Goal: Information Seeking & Learning: Learn about a topic

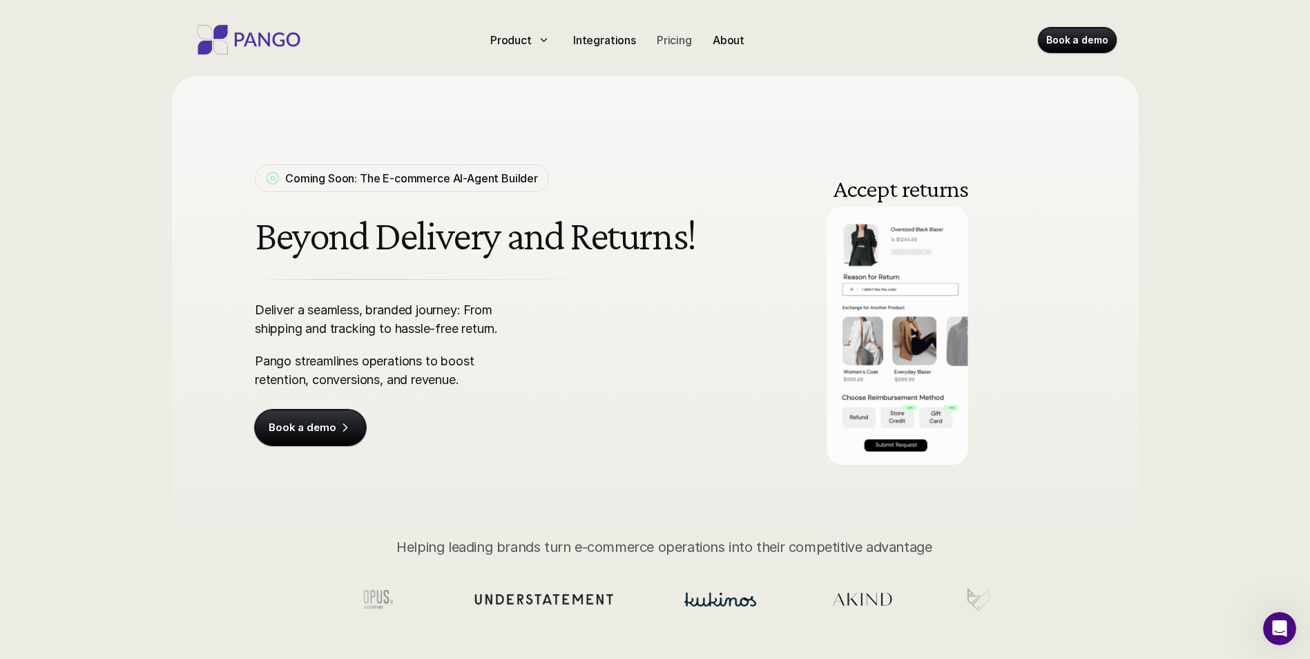
click at [667, 45] on p "Pricing" at bounding box center [674, 40] width 35 height 17
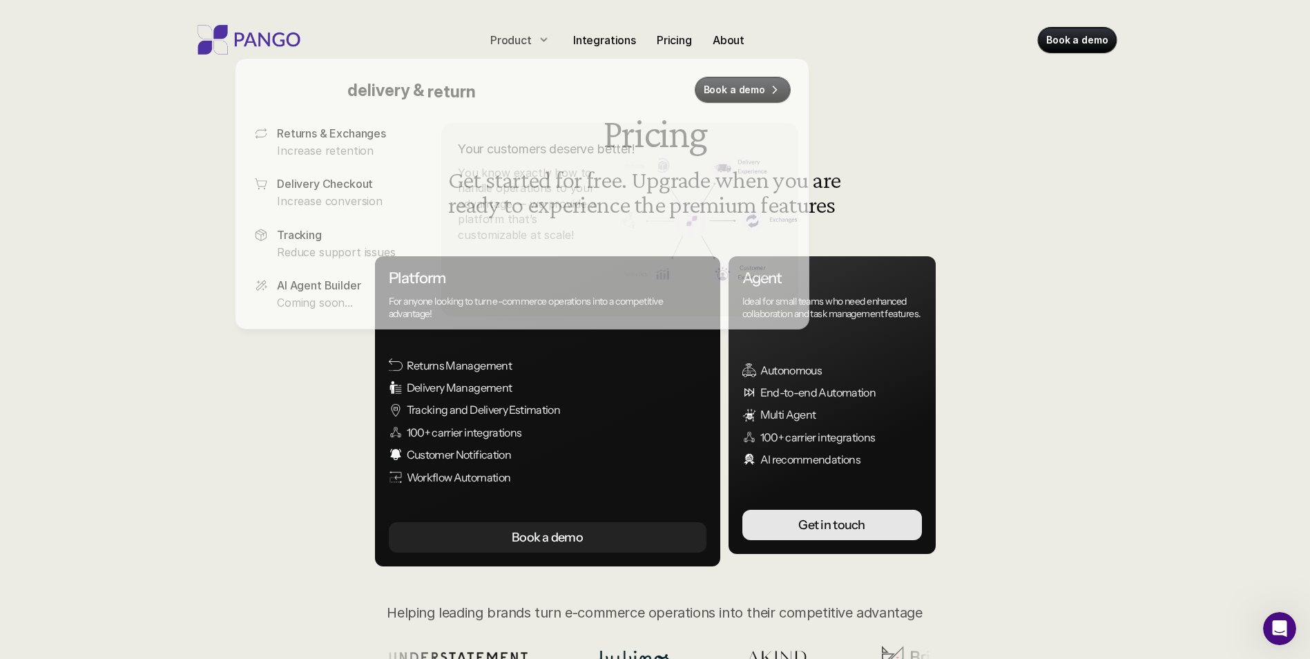
click at [510, 43] on p "Product" at bounding box center [510, 40] width 41 height 17
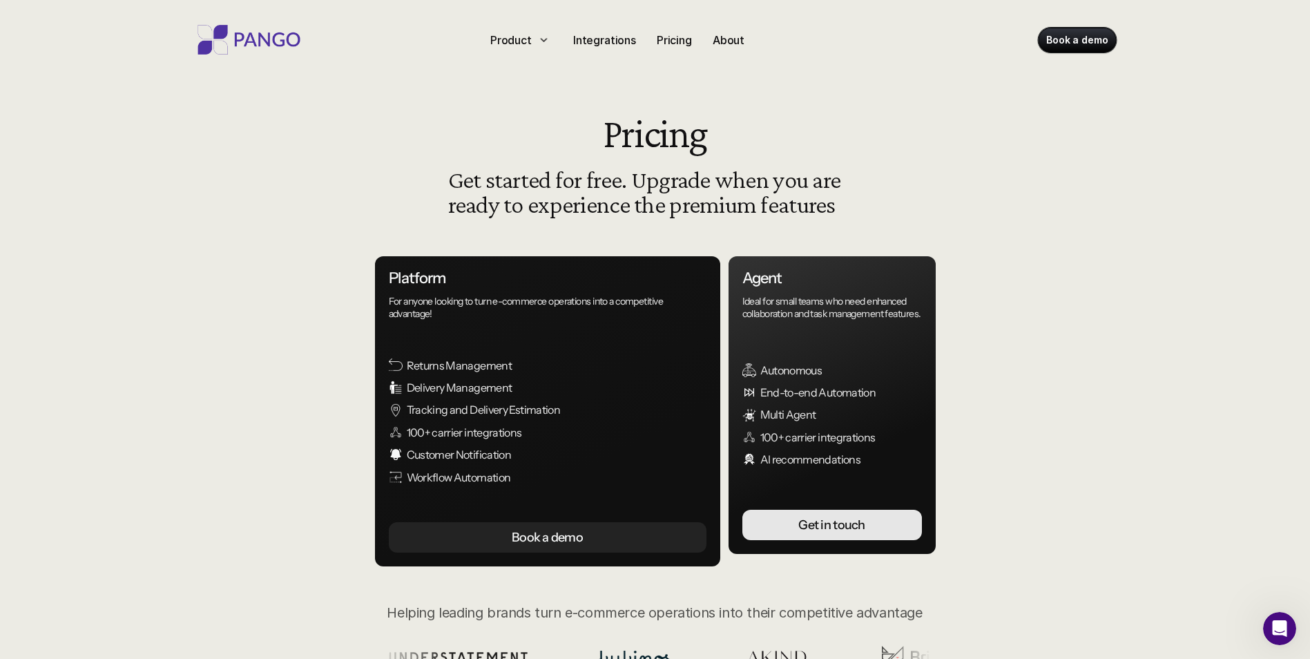
click at [198, 448] on div "Product Integrations Pricing About Book a demo Pricing Get started for free. Up…" at bounding box center [655, 558] width 1310 height 1117
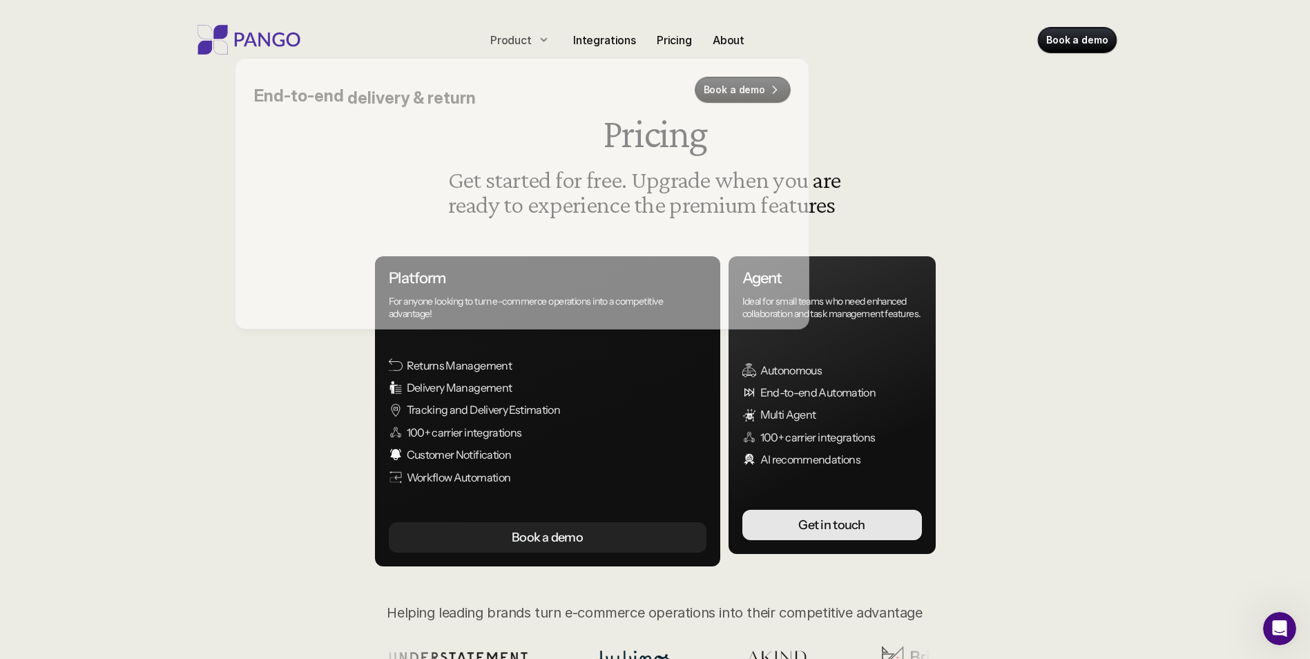
click at [533, 39] on div "Product" at bounding box center [521, 40] width 73 height 22
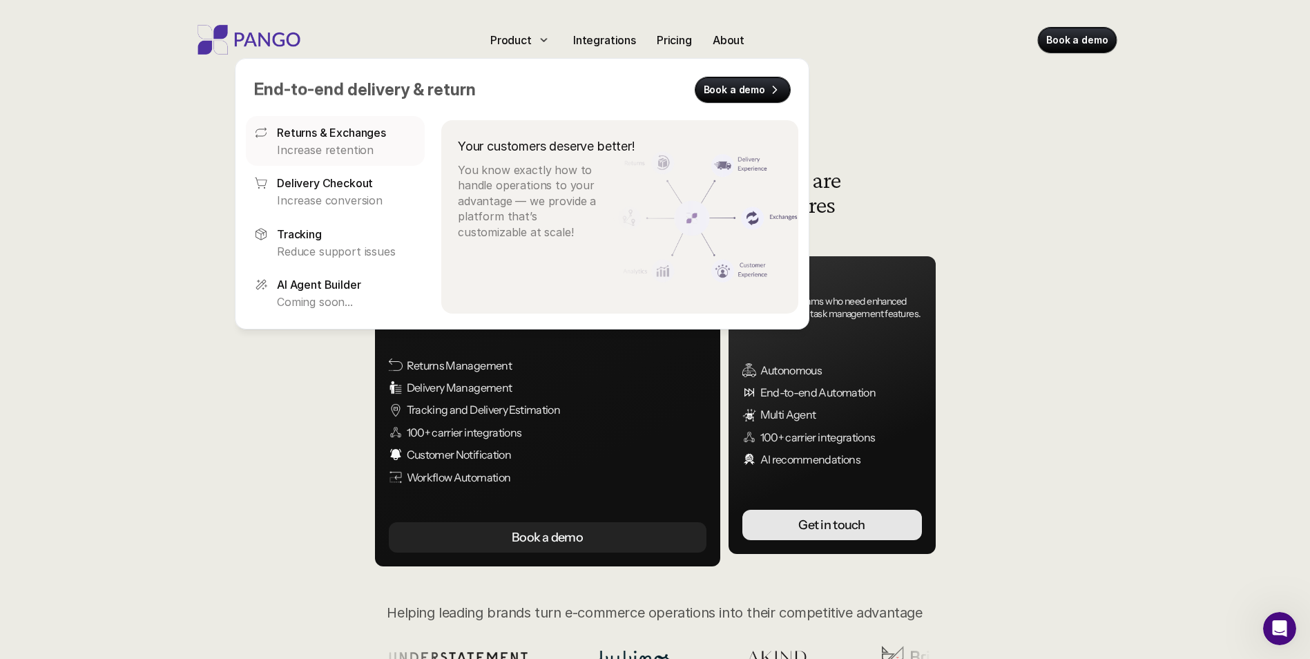
click at [338, 134] on p "Returns & Exchanges" at bounding box center [331, 132] width 109 height 17
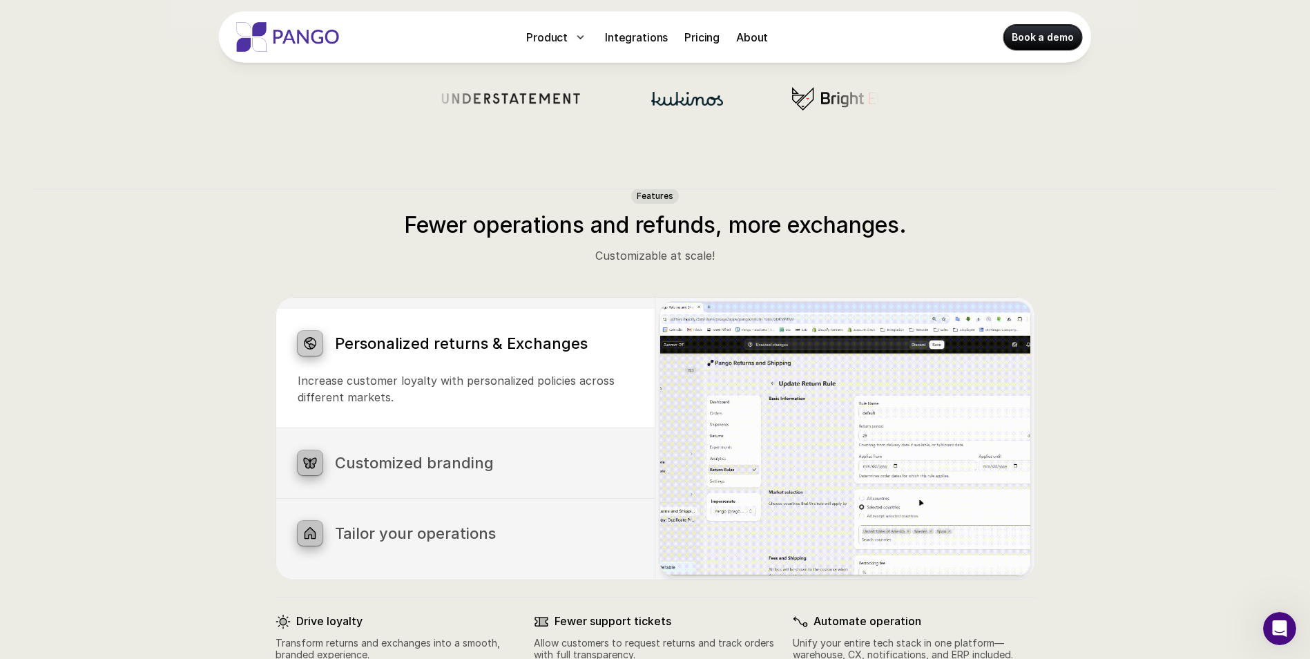
scroll to position [553, 0]
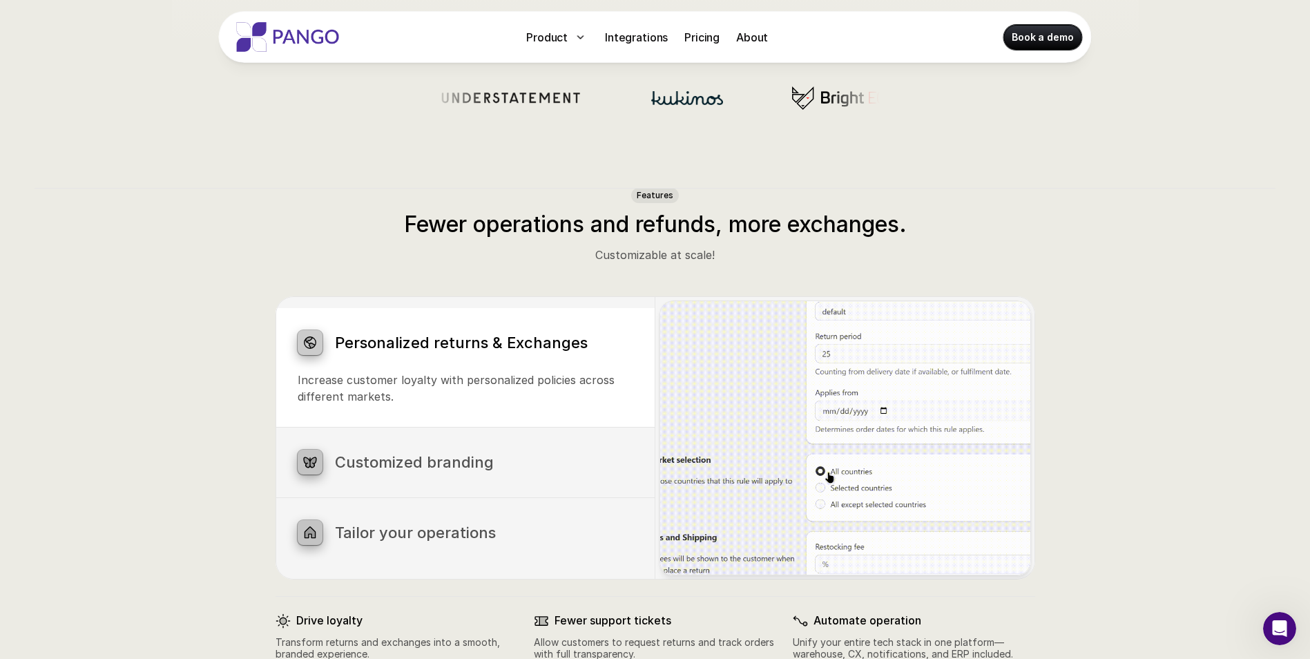
click at [468, 466] on h3 "Customized branding" at bounding box center [484, 462] width 298 height 18
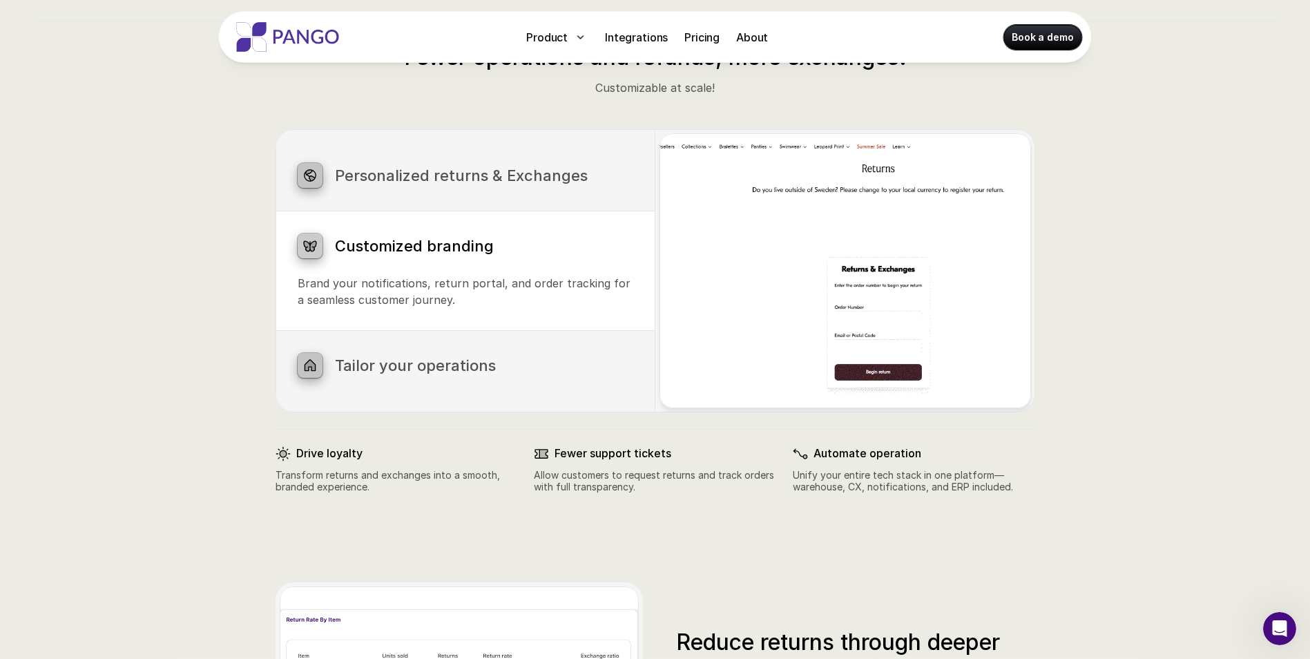
scroll to position [760, 0]
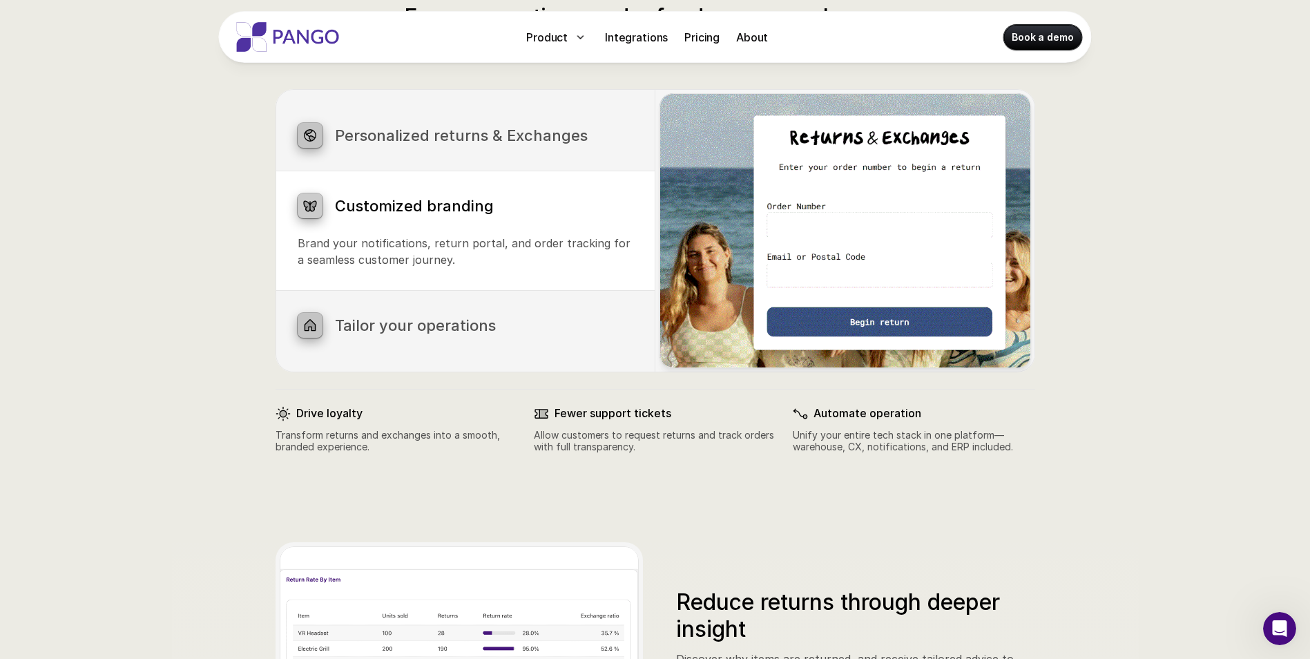
click at [374, 326] on h3 "Tailor your operations" at bounding box center [484, 325] width 298 height 18
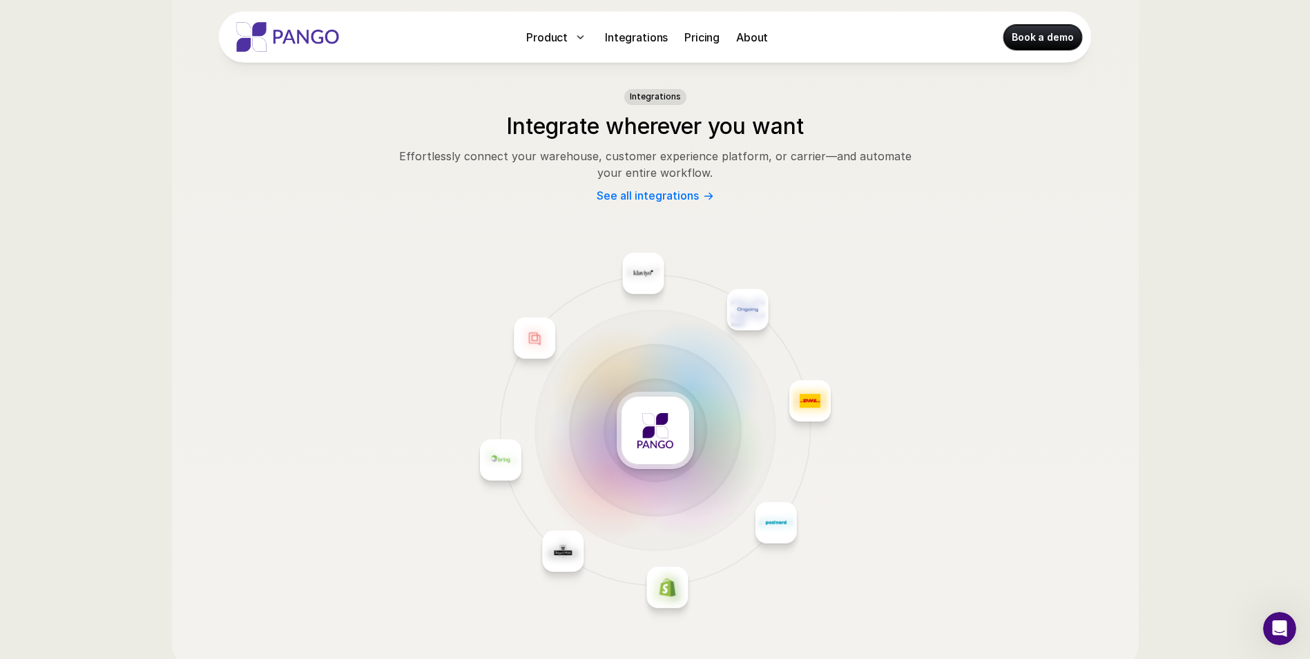
scroll to position [1917, 0]
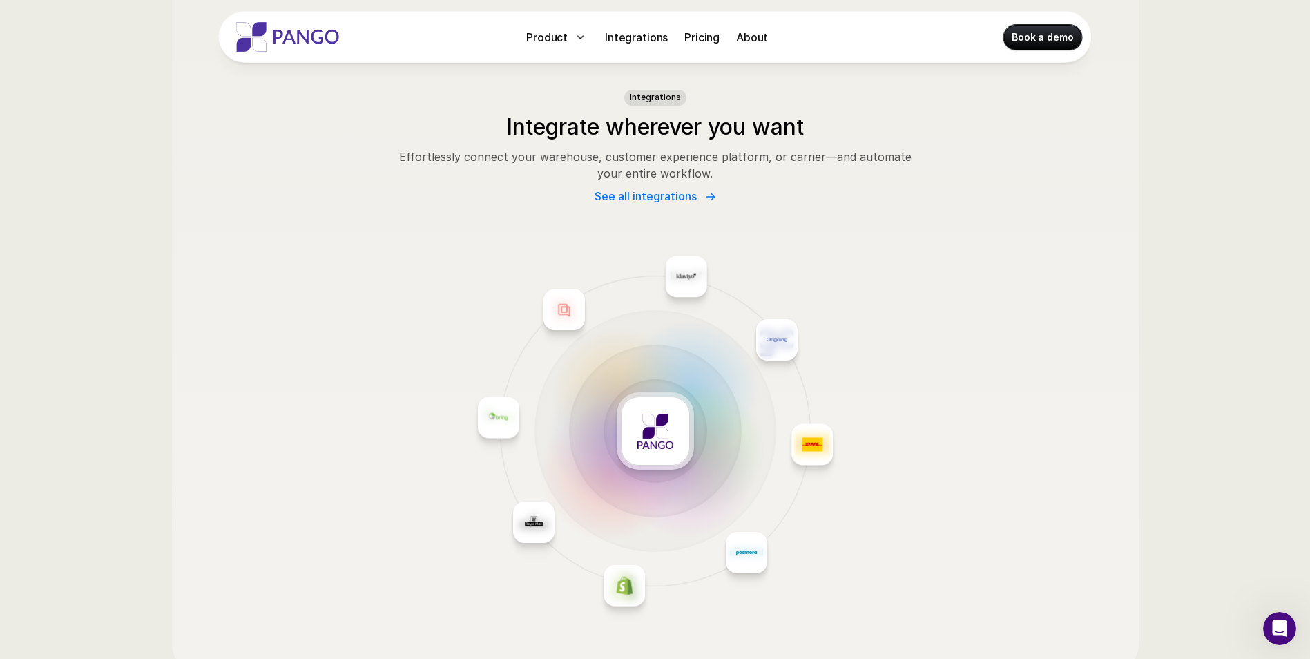
click at [696, 200] on link "See all integrations" at bounding box center [656, 196] width 122 height 13
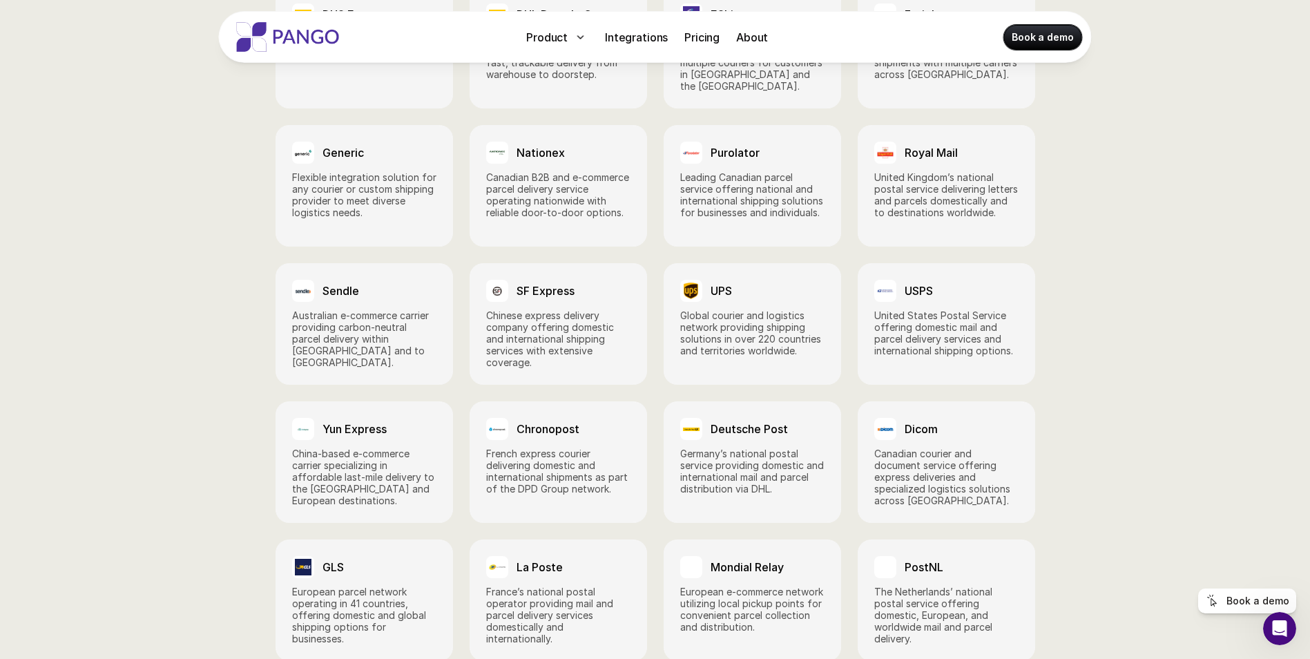
scroll to position [1450, 0]
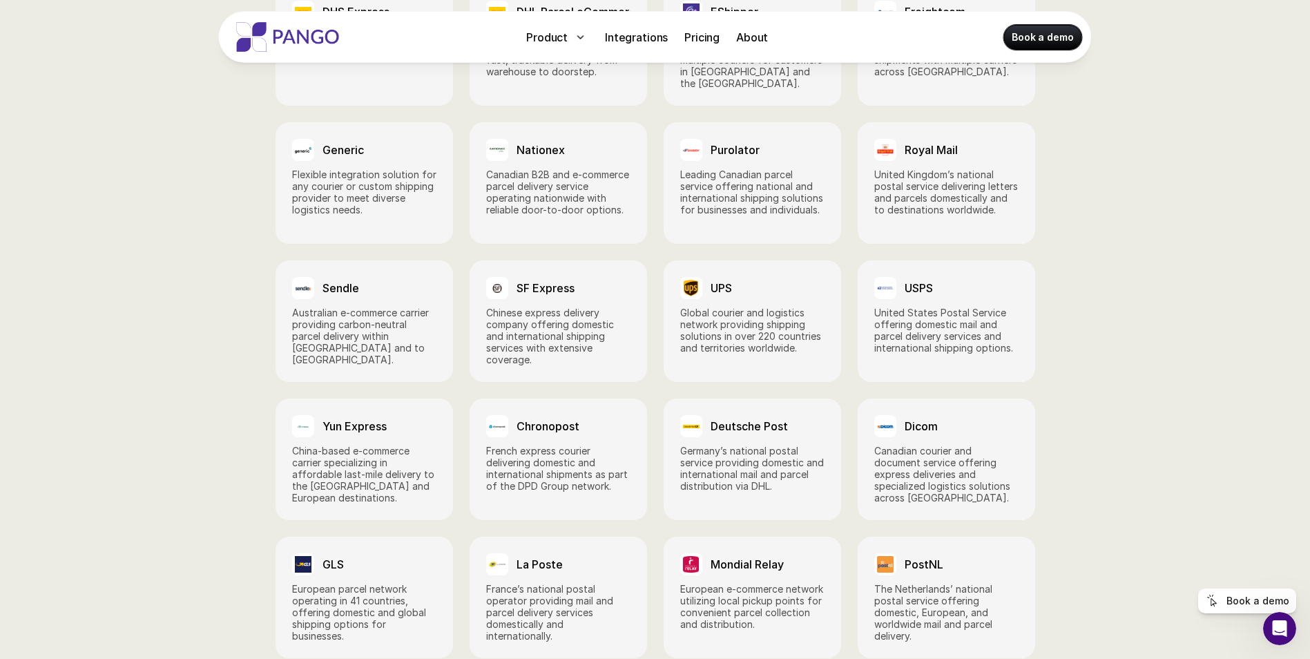
drag, startPoint x: 1245, startPoint y: 0, endPoint x: 950, endPoint y: 28, distance: 295.6
click at [948, 28] on div "Product Integrations Pricing About Book a demo" at bounding box center [655, 37] width 873 height 52
